Goal: Transaction & Acquisition: Purchase product/service

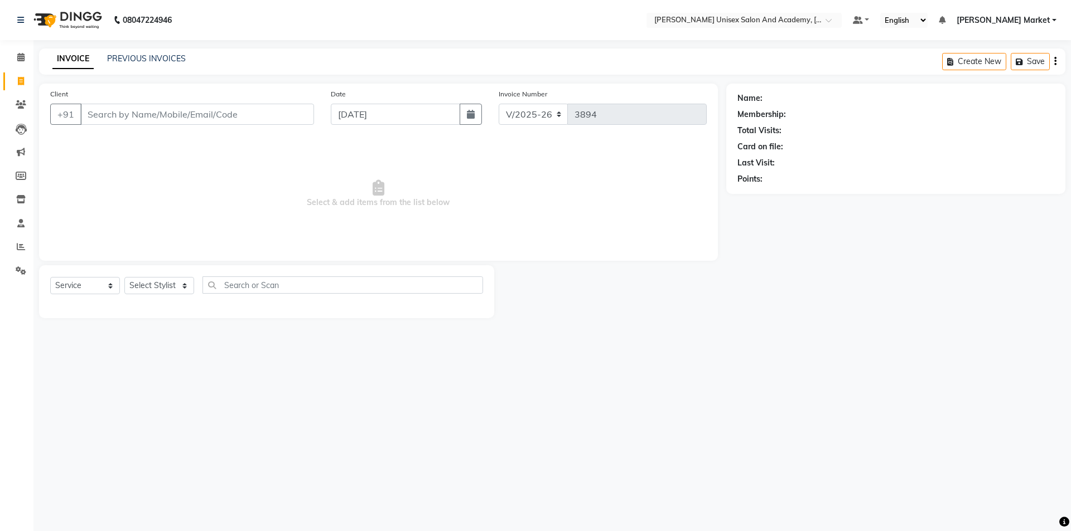
select select "8060"
select select "service"
click at [138, 56] on link "PREVIOUS INVOICES" at bounding box center [146, 59] width 79 height 10
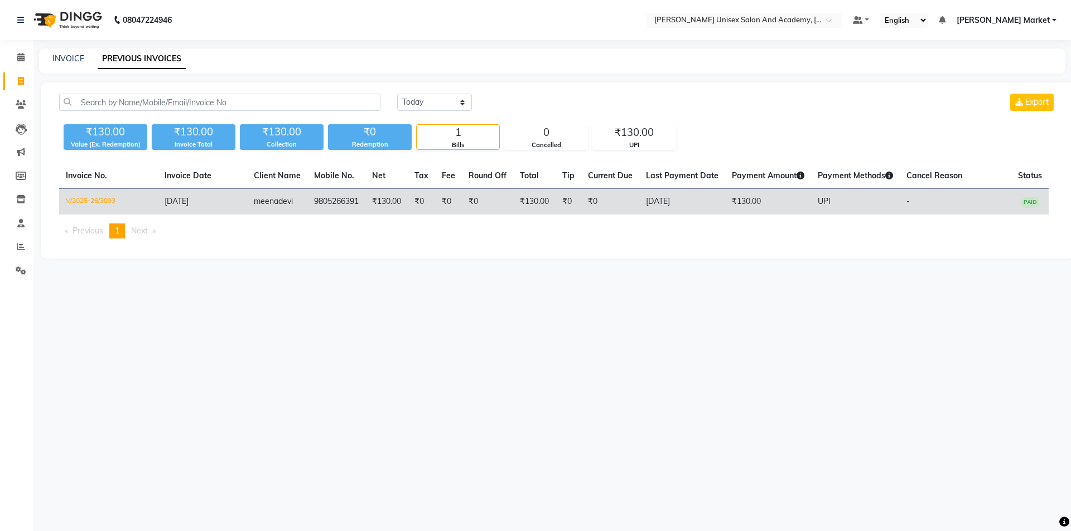
click at [274, 202] on span "meena" at bounding box center [266, 201] width 25 height 10
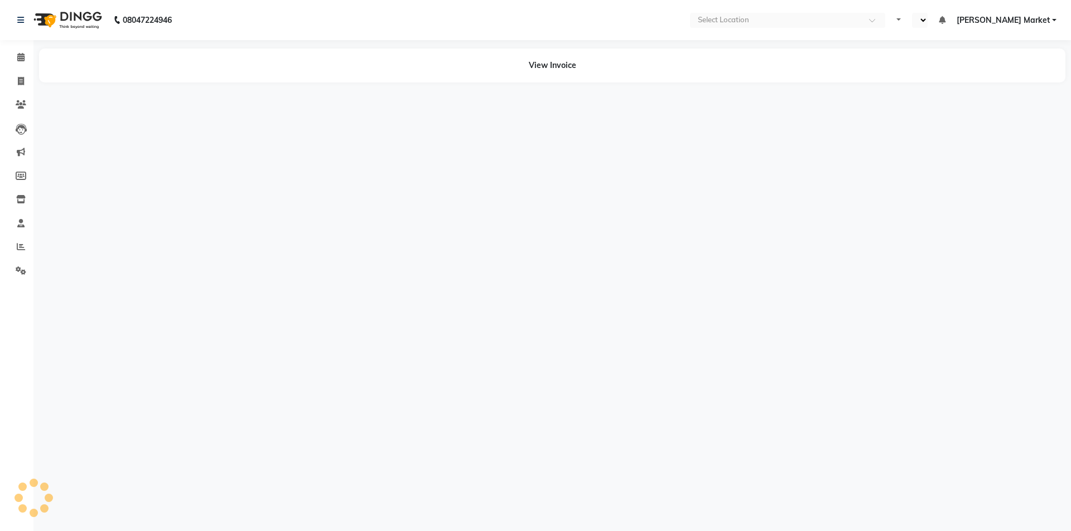
select select "en"
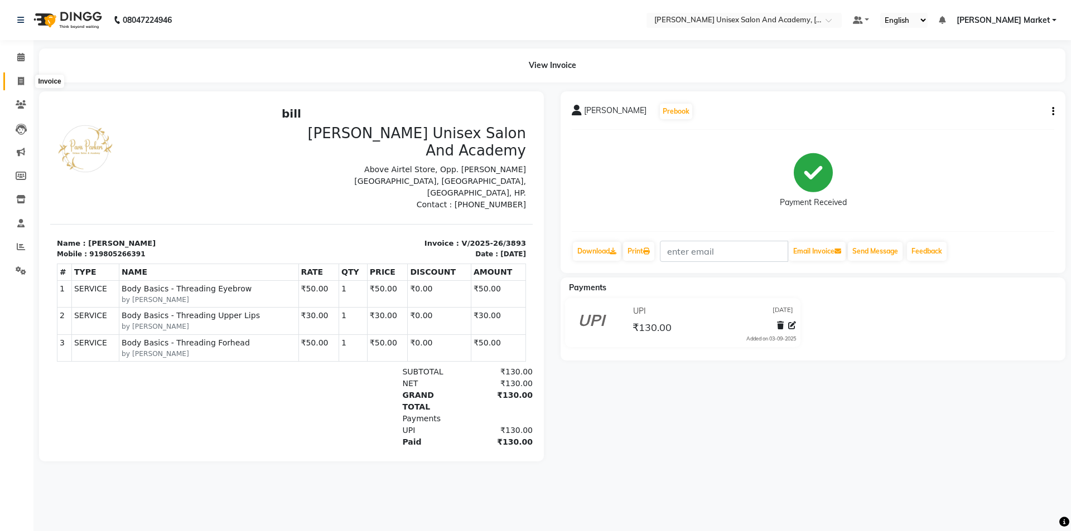
click at [23, 80] on icon at bounding box center [21, 81] width 6 height 8
select select "service"
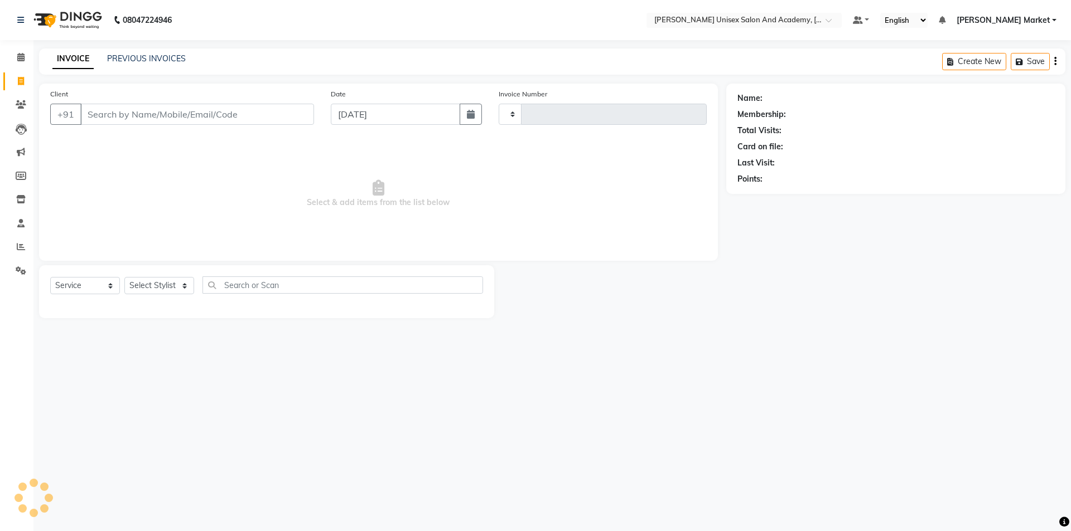
type input "3894"
select select "8060"
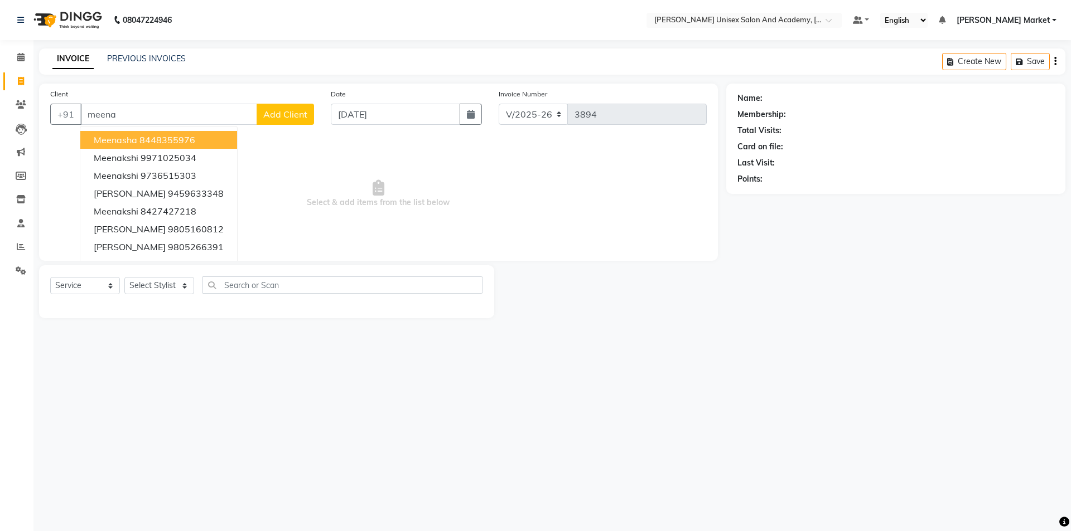
click at [453, 355] on div "08047224946 Select Location × Paris Parkers Unisex Salon And Academy, Murari Ma…" at bounding box center [535, 265] width 1071 height 531
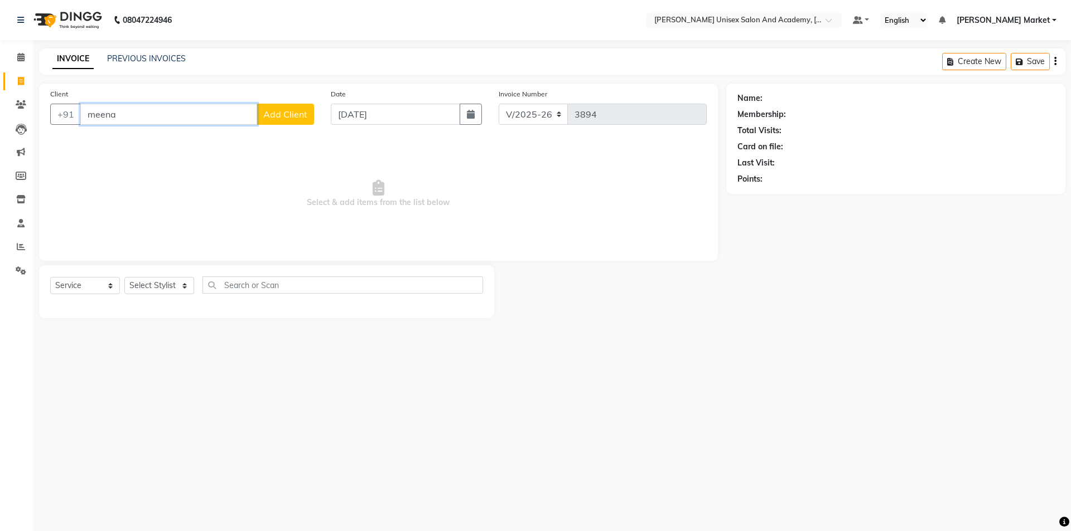
click at [209, 115] on input "meena" at bounding box center [168, 114] width 177 height 21
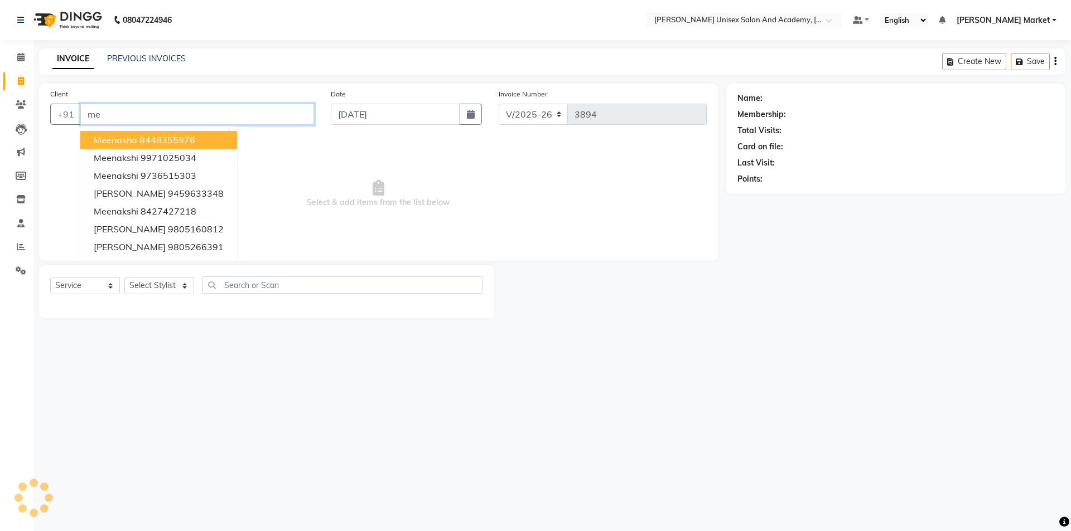
type input "m"
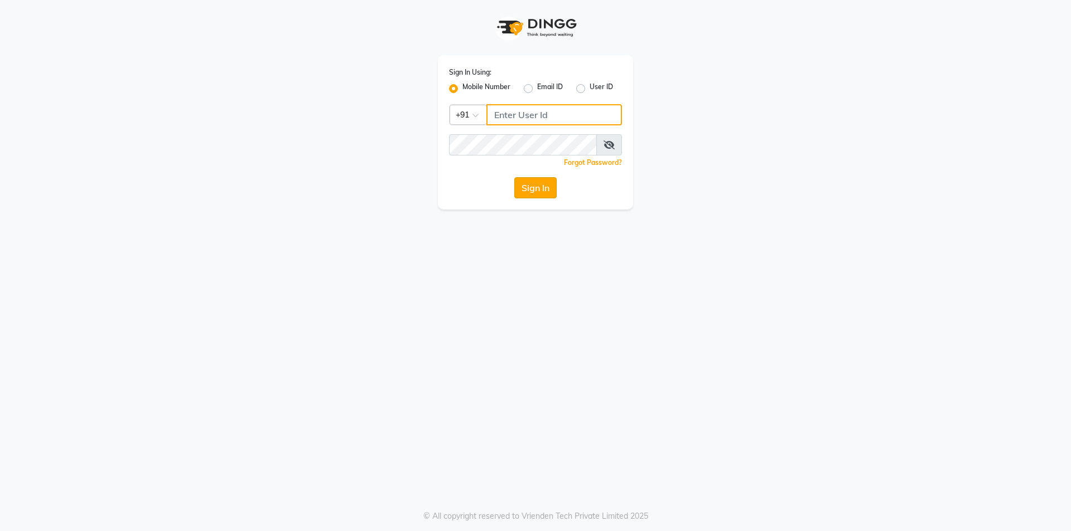
type input "9105819000"
click at [553, 193] on button "Sign In" at bounding box center [535, 187] width 42 height 21
click at [553, 193] on div "Sign In" at bounding box center [535, 187] width 173 height 21
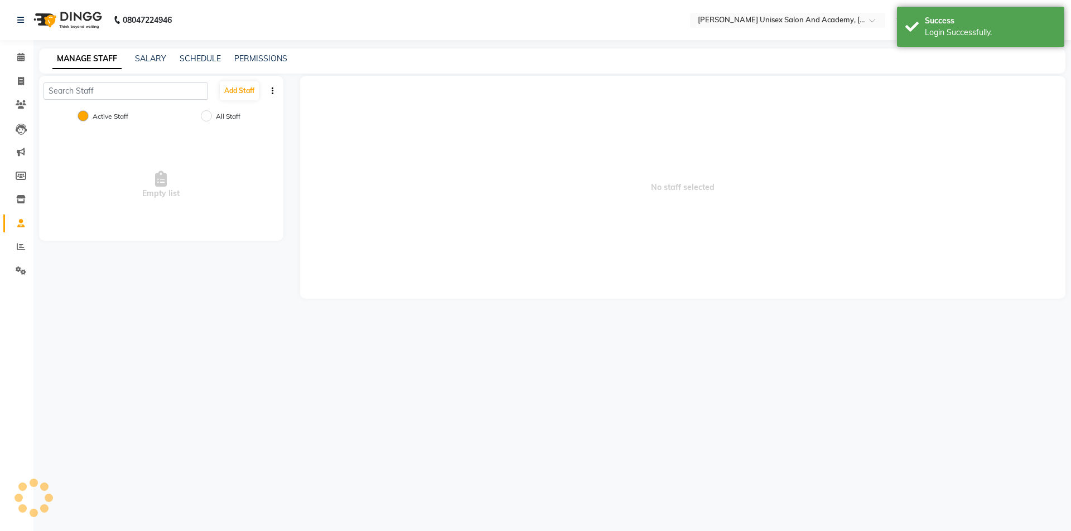
select select "en"
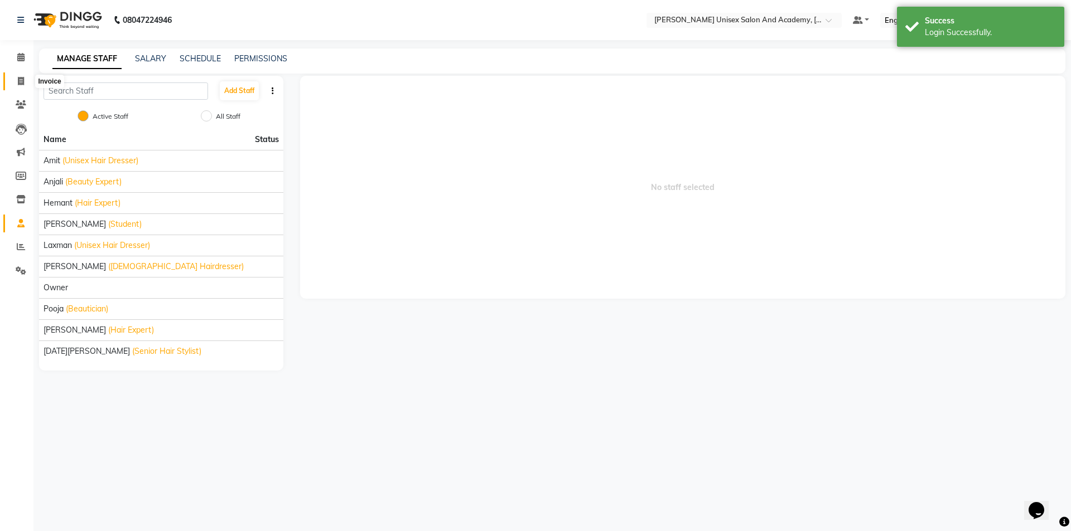
click at [24, 78] on icon at bounding box center [21, 81] width 6 height 8
select select "8060"
select select "service"
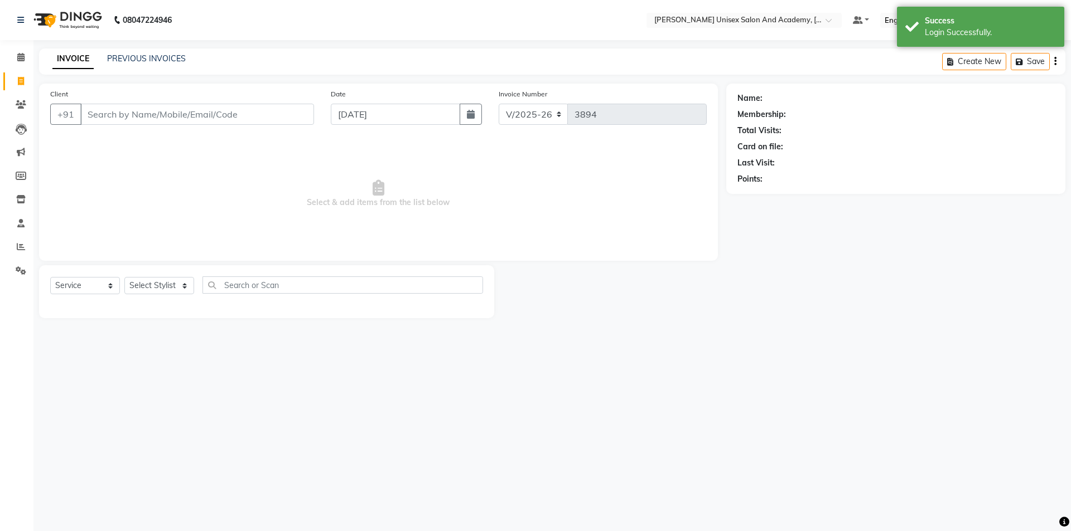
drag, startPoint x: 168, startPoint y: 110, endPoint x: 173, endPoint y: 115, distance: 7.1
click at [173, 115] on input "Client" at bounding box center [197, 114] width 234 height 21
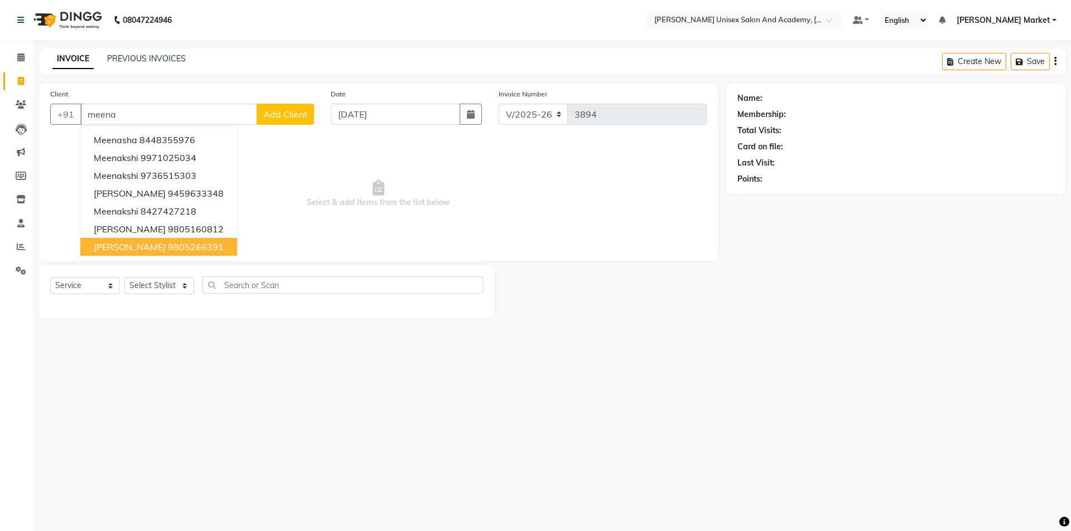
click at [152, 240] on button "[PERSON_NAME] 9805266391" at bounding box center [158, 247] width 157 height 18
type input "9805266391"
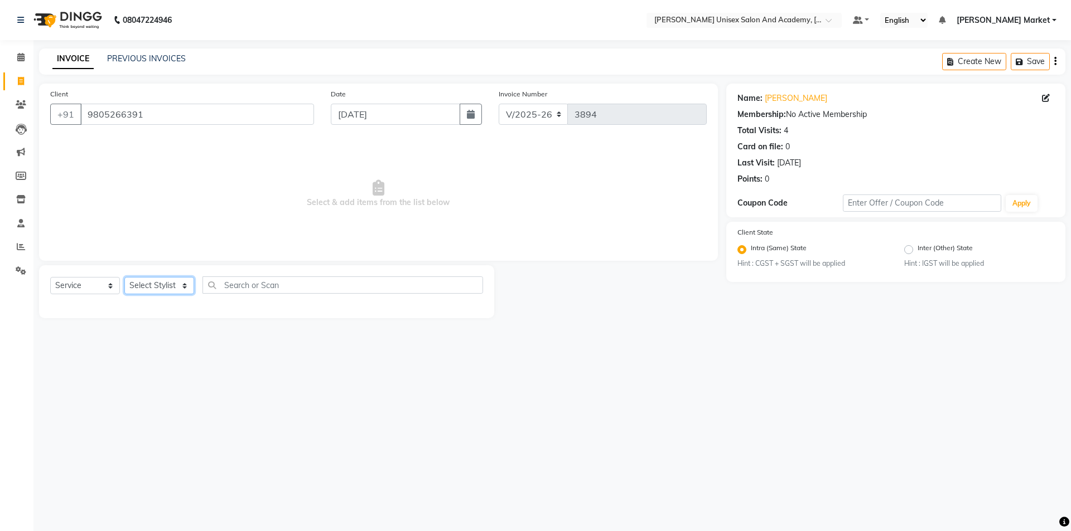
click at [142, 289] on select "Select Stylist Amit anjali hemant [PERSON_NAME] [PERSON_NAME] owner pooja [PERS…" at bounding box center [159, 285] width 70 height 17
select select "73407"
click at [124, 277] on select "Select Stylist Amit anjali hemant [PERSON_NAME] [PERSON_NAME] owner pooja [PERS…" at bounding box center [159, 285] width 70 height 17
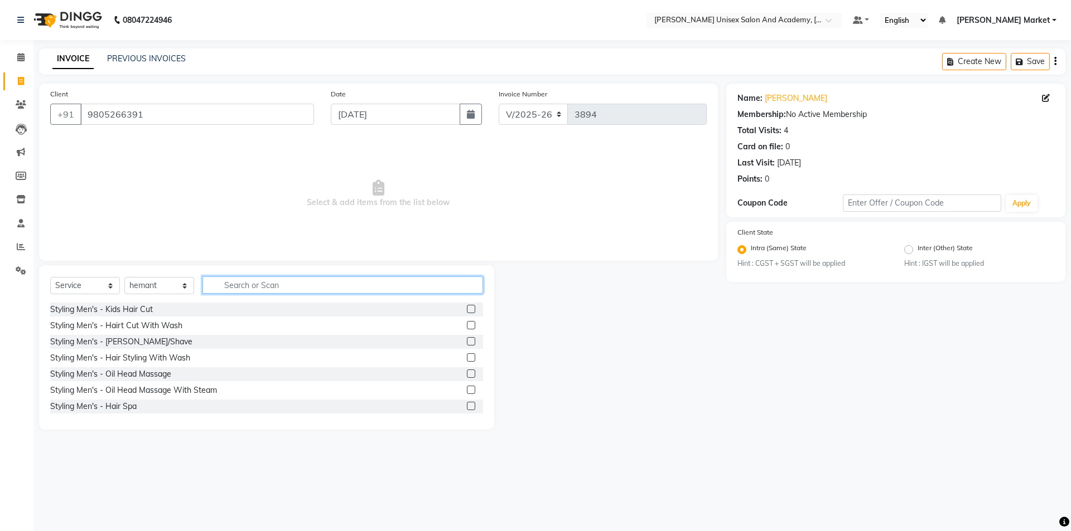
click at [217, 288] on input "text" at bounding box center [342, 285] width 280 height 17
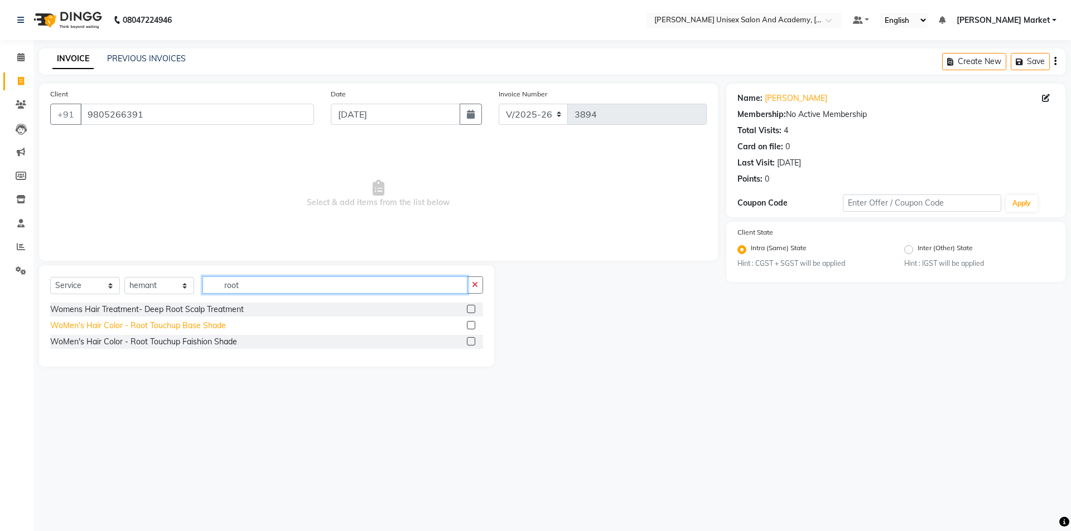
type input "root"
click at [193, 329] on div "WoMen's Hair Color - Root Touchup Base Shade" at bounding box center [138, 326] width 176 height 12
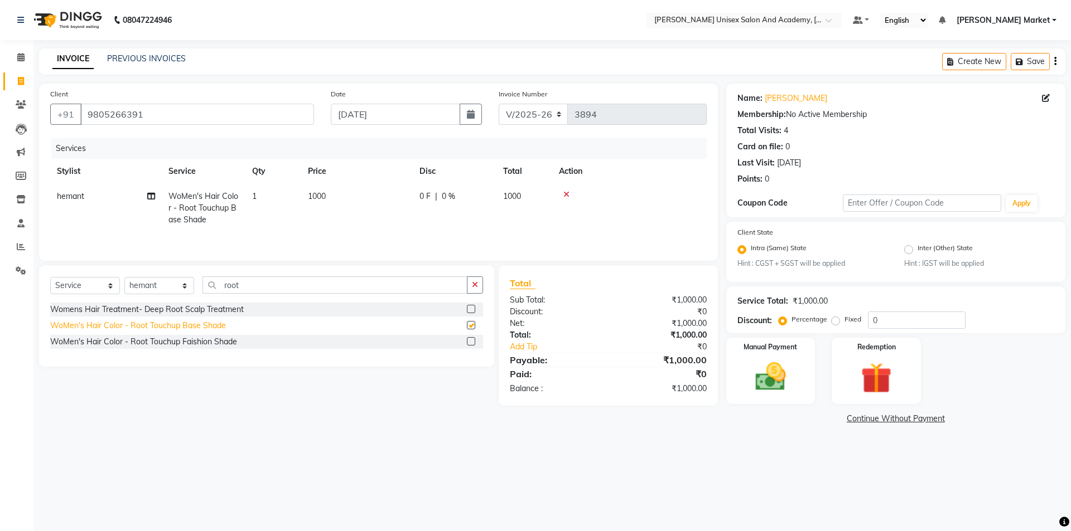
checkbox input "false"
click at [434, 198] on div "0 F | 0 %" at bounding box center [454, 197] width 70 height 12
select select "73407"
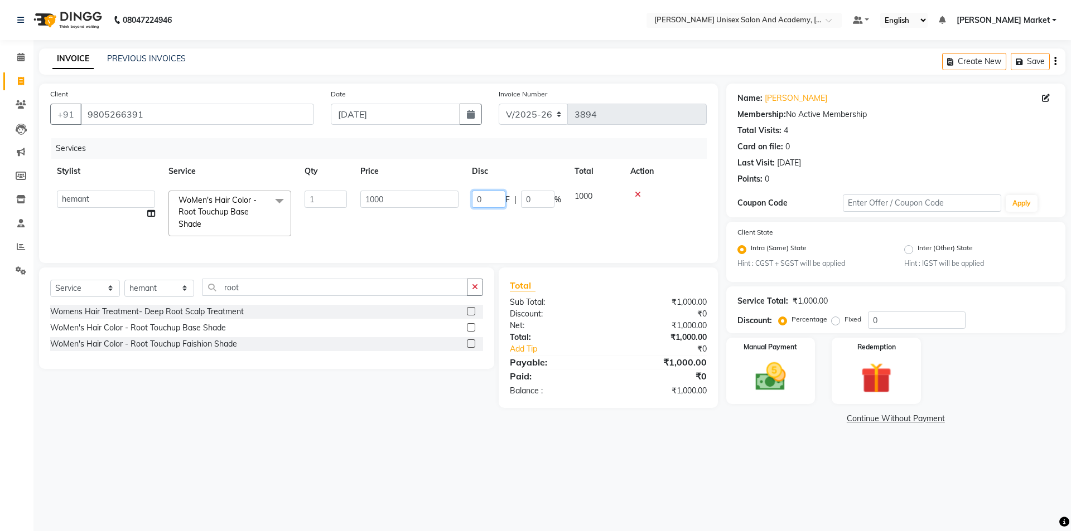
click at [499, 195] on input "0" at bounding box center [488, 199] width 33 height 17
type input "100"
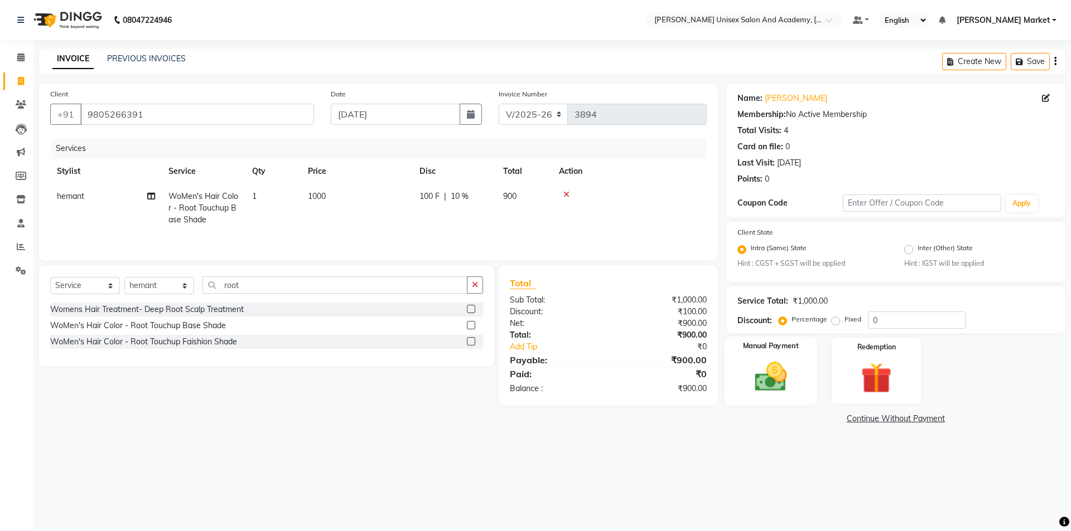
click at [789, 372] on img at bounding box center [770, 377] width 52 height 37
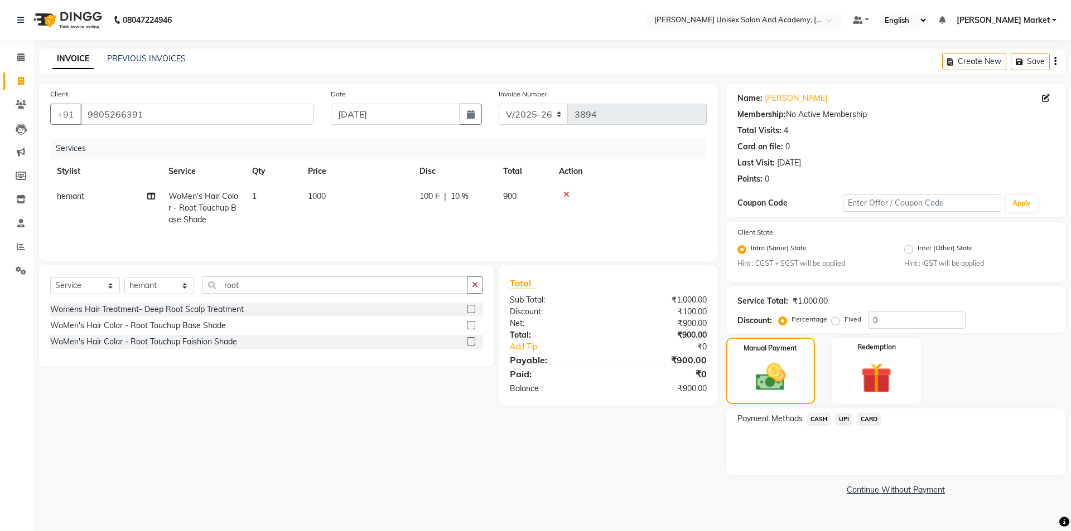
click at [817, 417] on span "CASH" at bounding box center [819, 419] width 24 height 13
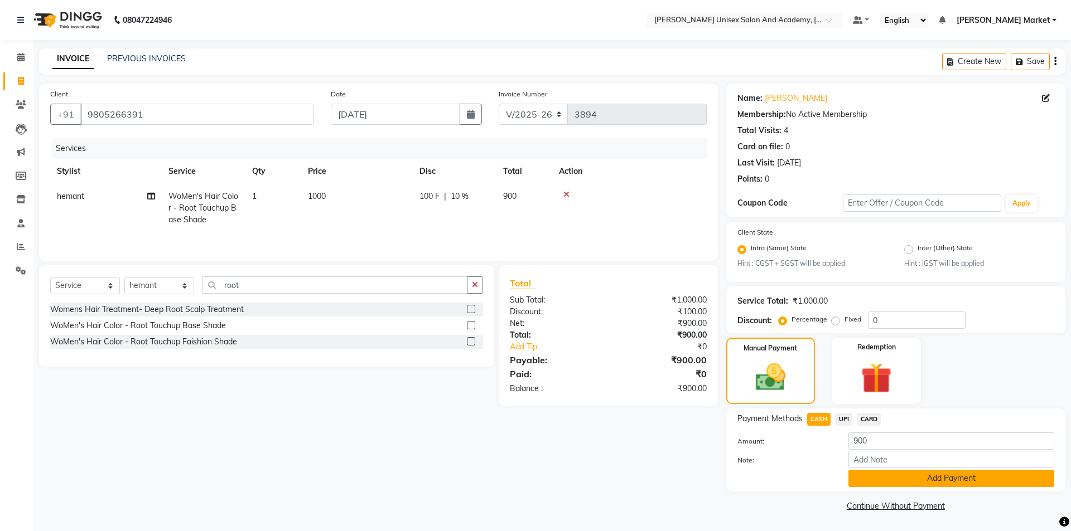
click at [891, 483] on button "Add Payment" at bounding box center [951, 478] width 206 height 17
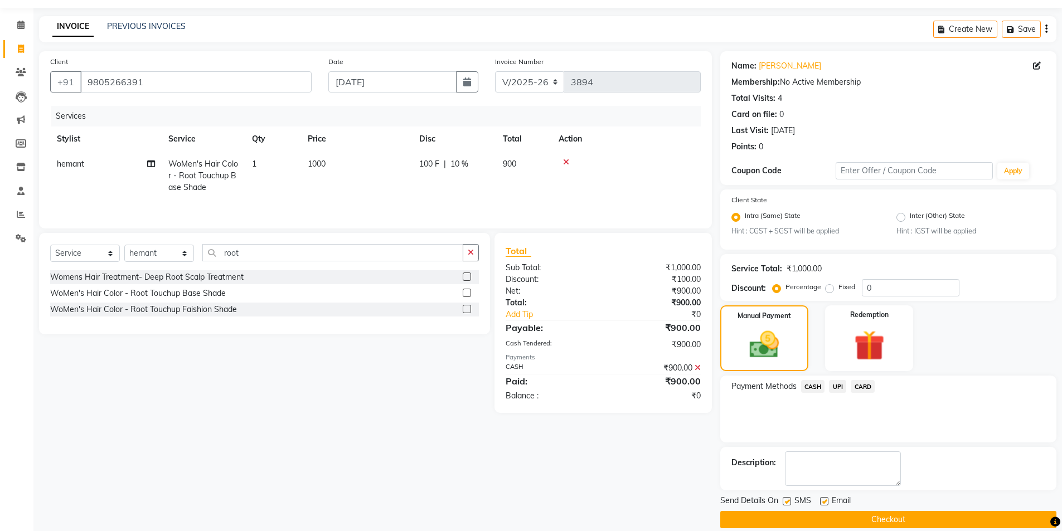
scroll to position [46, 0]
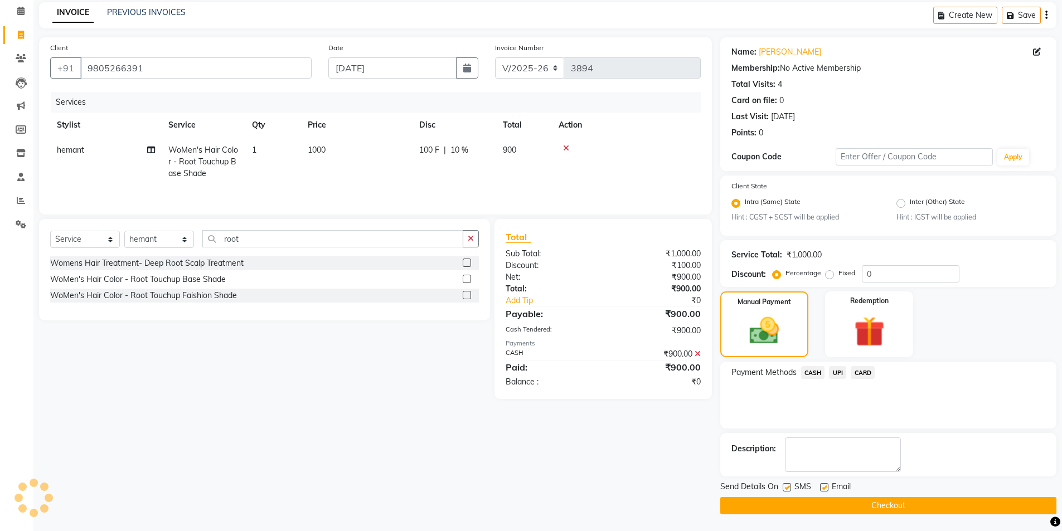
click at [825, 501] on button "Checkout" at bounding box center [888, 505] width 336 height 17
